Goal: Task Accomplishment & Management: Manage account settings

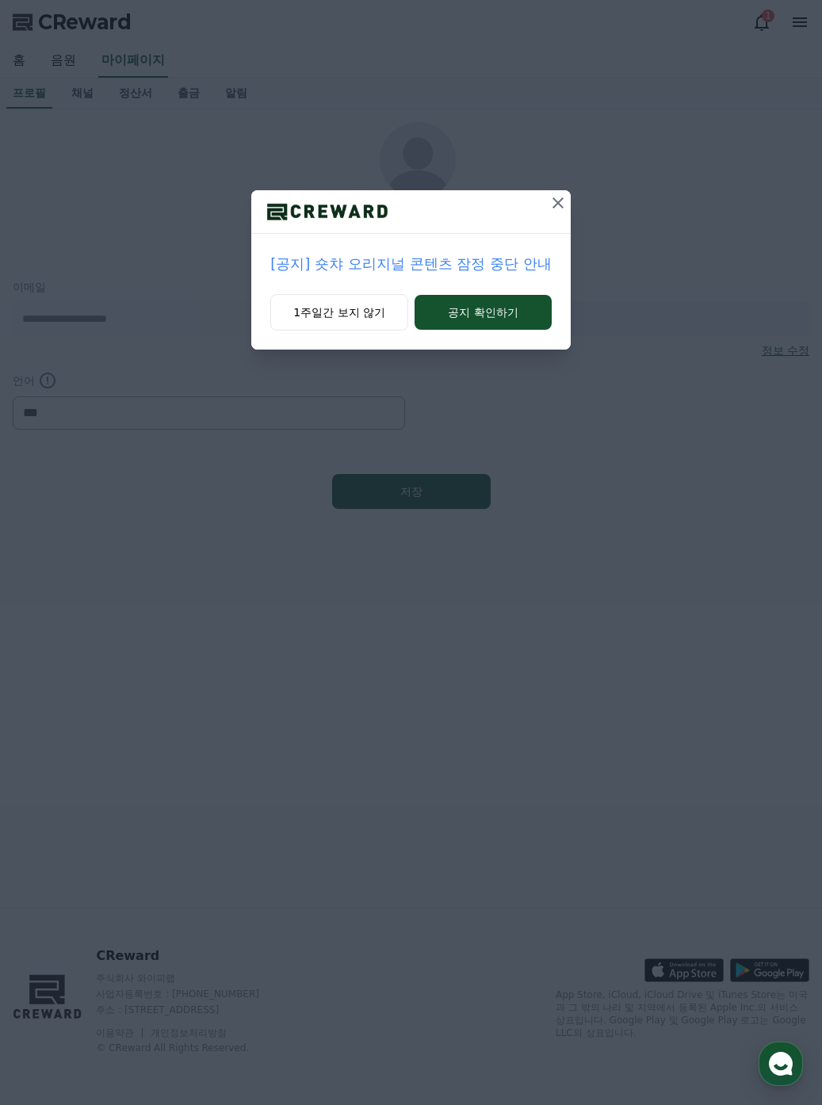
select select "**********"
click at [470, 318] on button "공지 확인하기" at bounding box center [483, 312] width 137 height 35
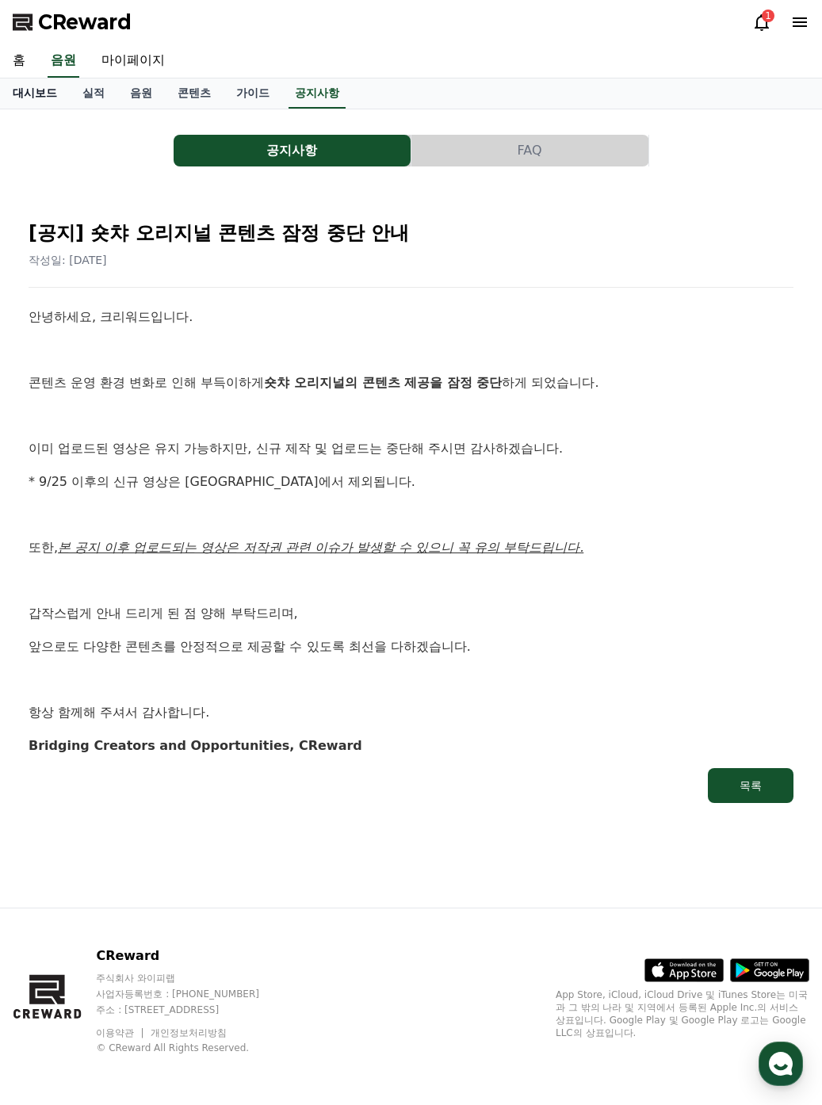
click at [37, 87] on link "대시보드" at bounding box center [35, 93] width 70 height 30
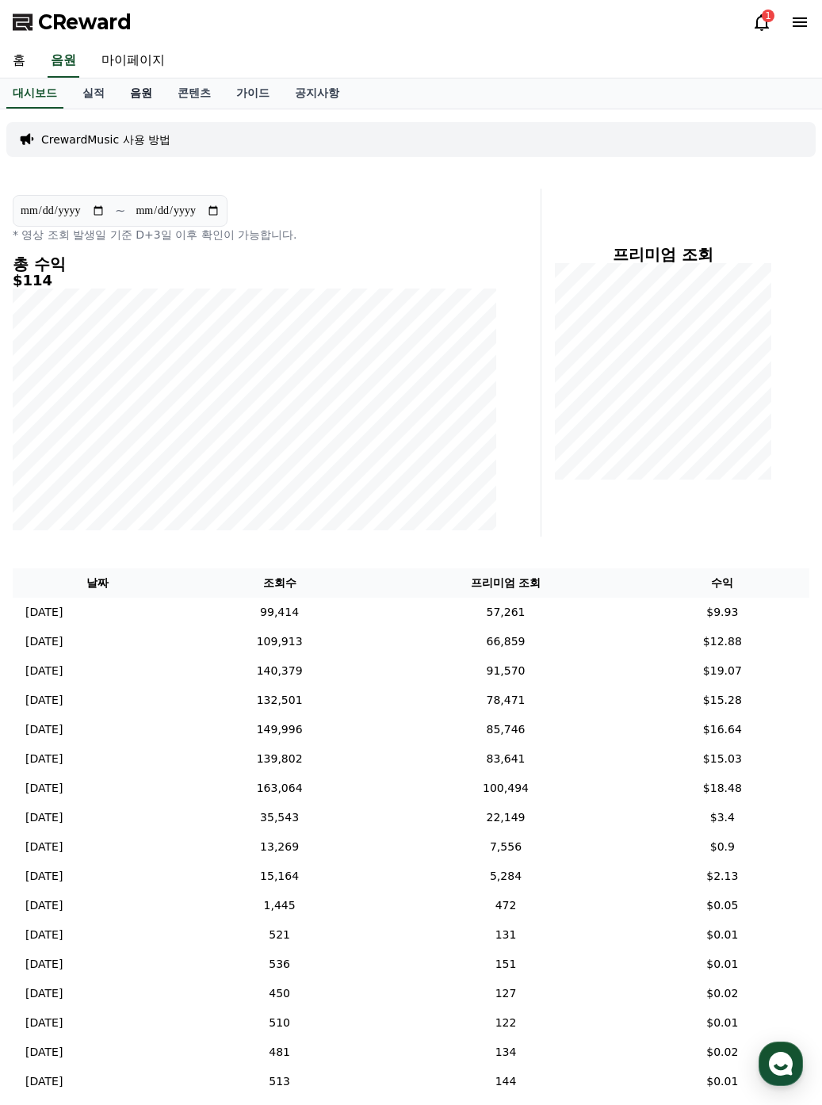
click at [142, 88] on link "음원" at bounding box center [141, 93] width 48 height 30
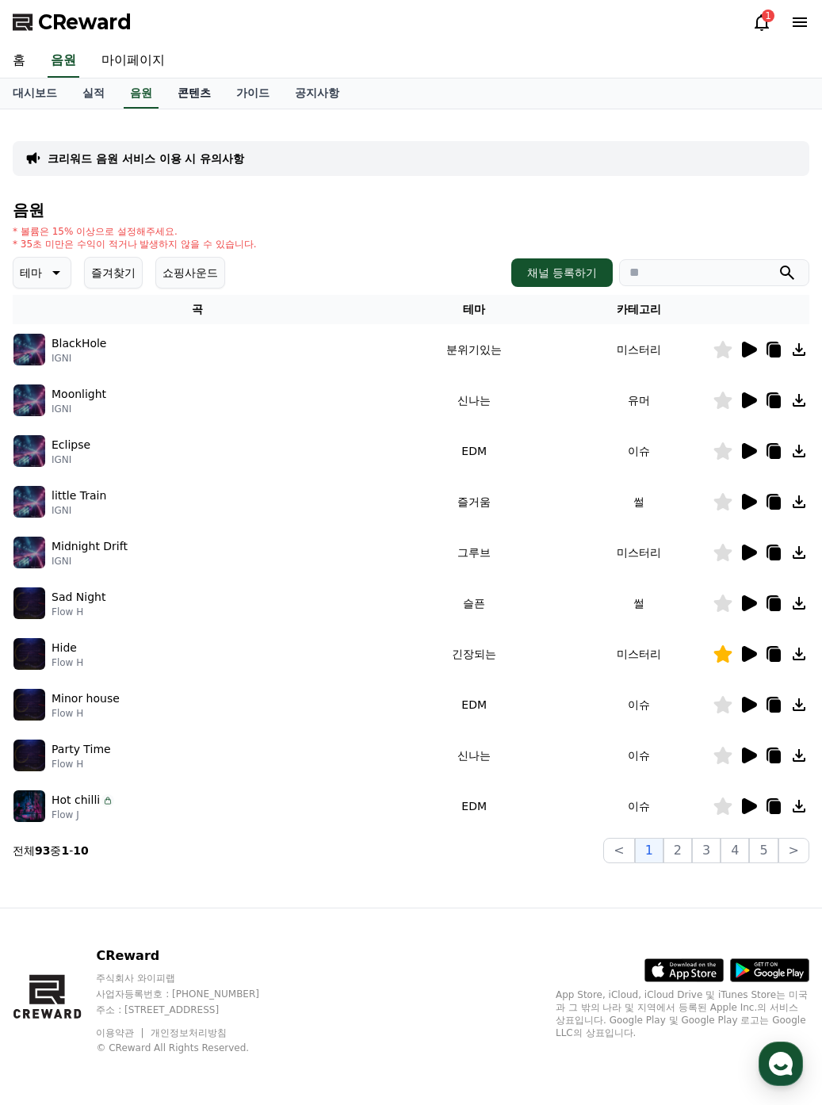
click at [200, 98] on link "콘텐츠" at bounding box center [194, 93] width 59 height 30
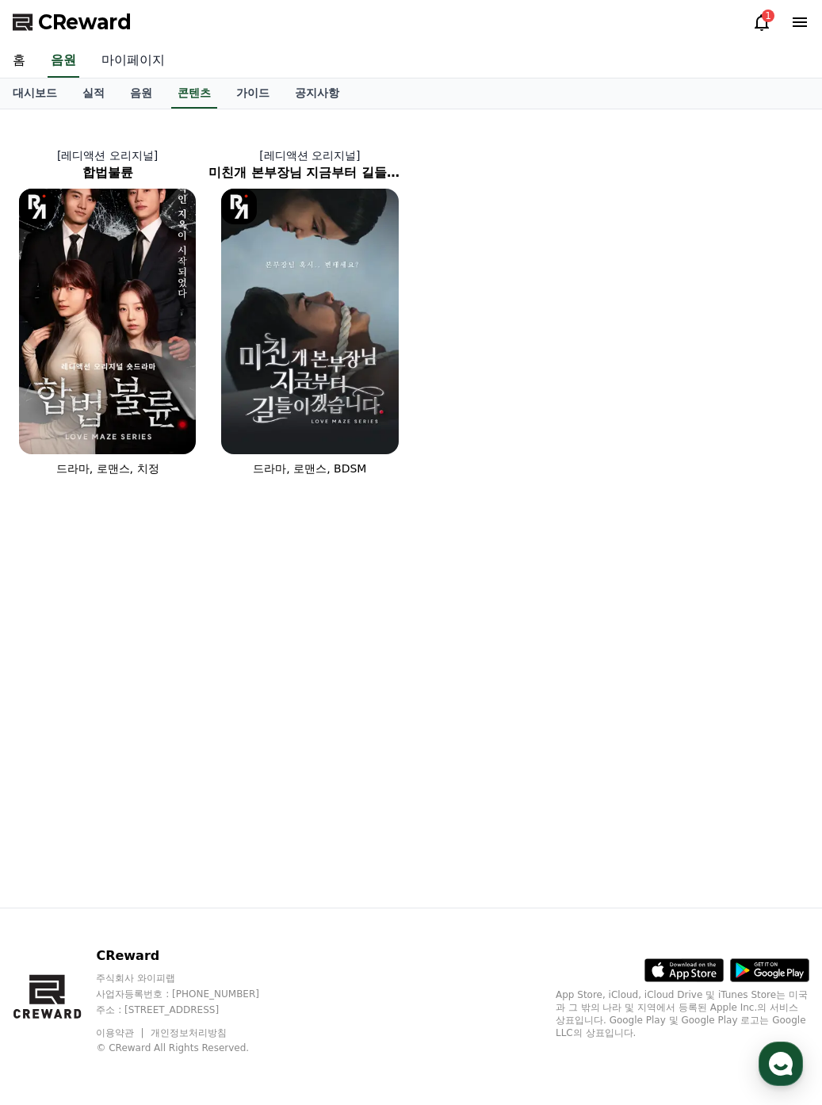
click at [156, 55] on link "마이페이지" at bounding box center [133, 60] width 89 height 33
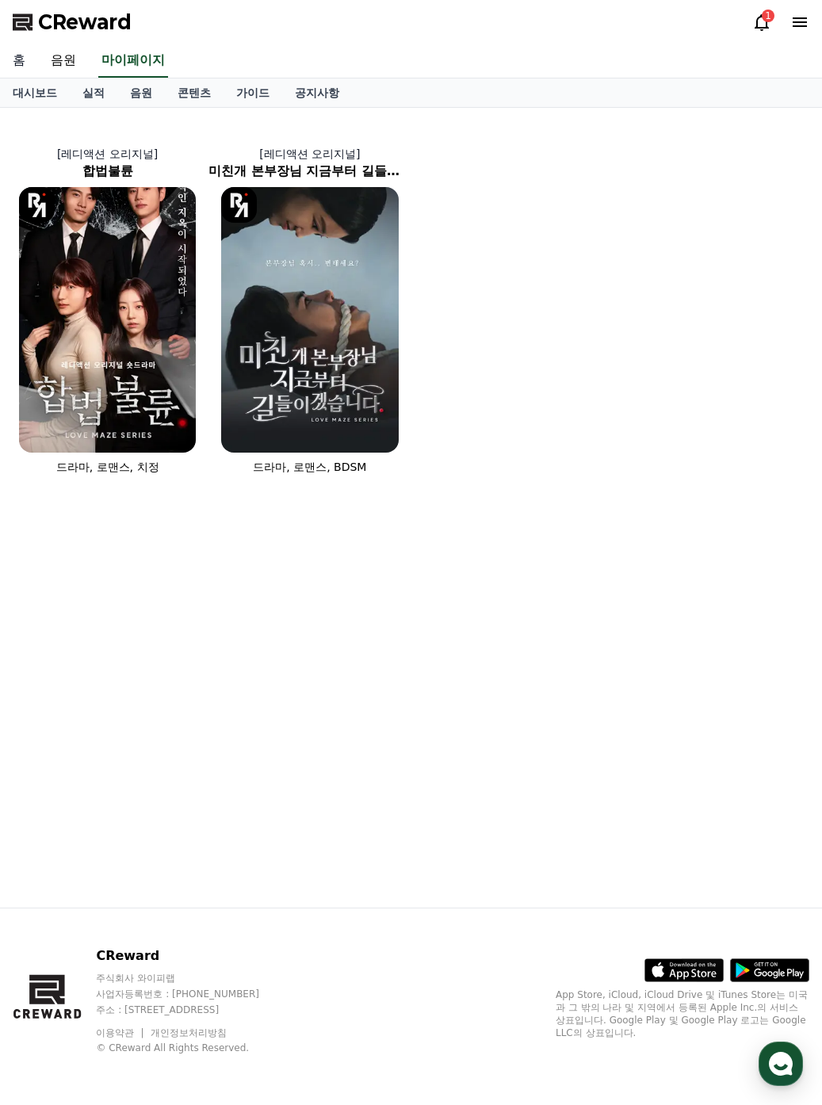
select select "**********"
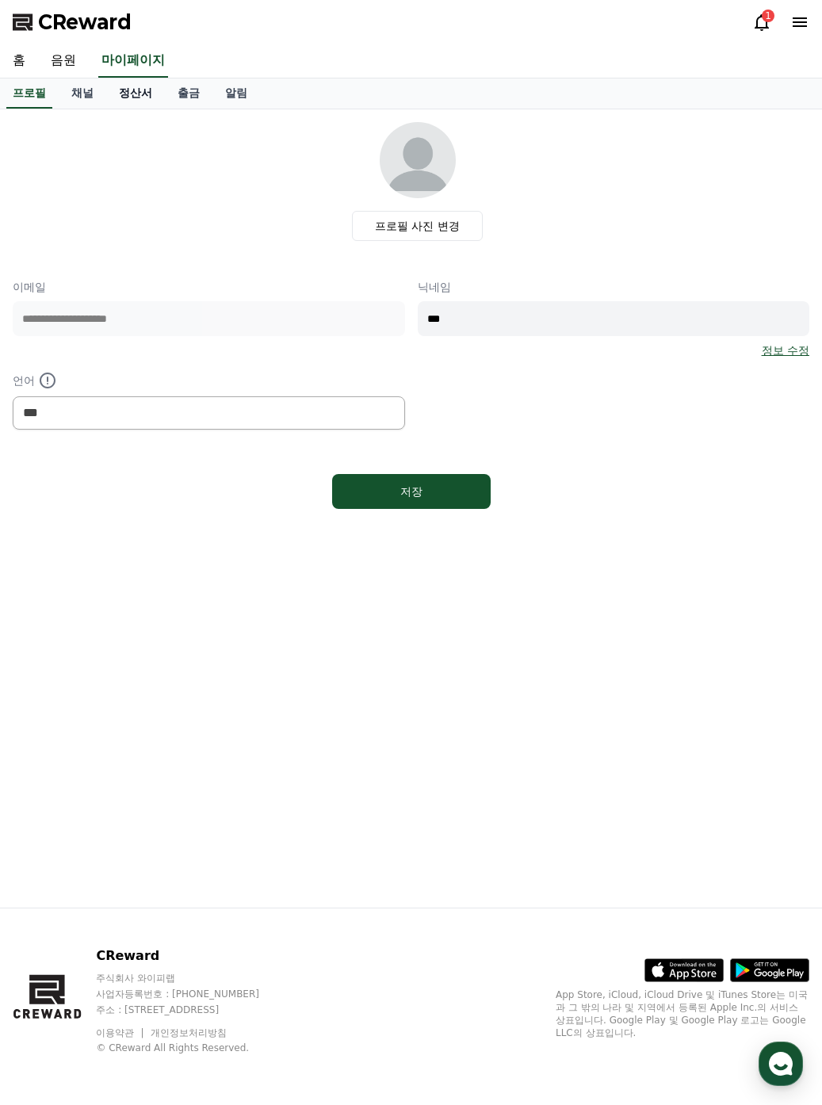
click at [134, 98] on link "정산서" at bounding box center [135, 93] width 59 height 30
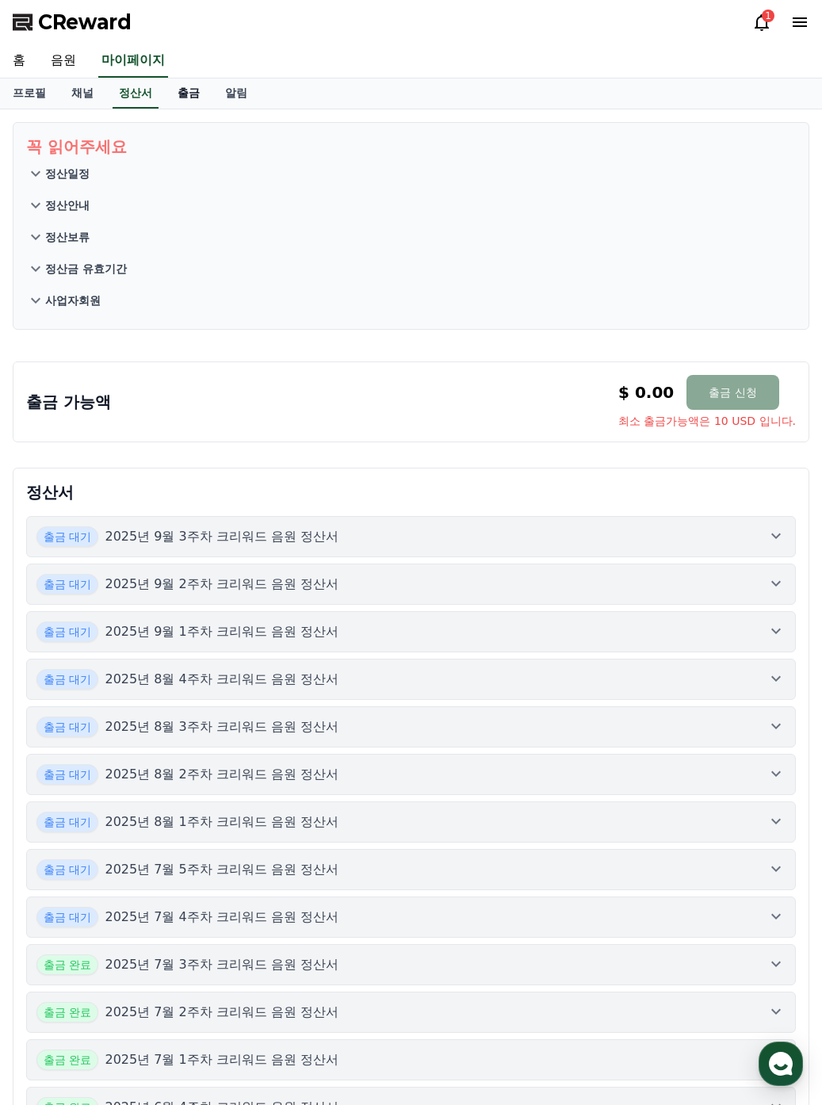
click at [184, 90] on link "출금" at bounding box center [189, 93] width 48 height 30
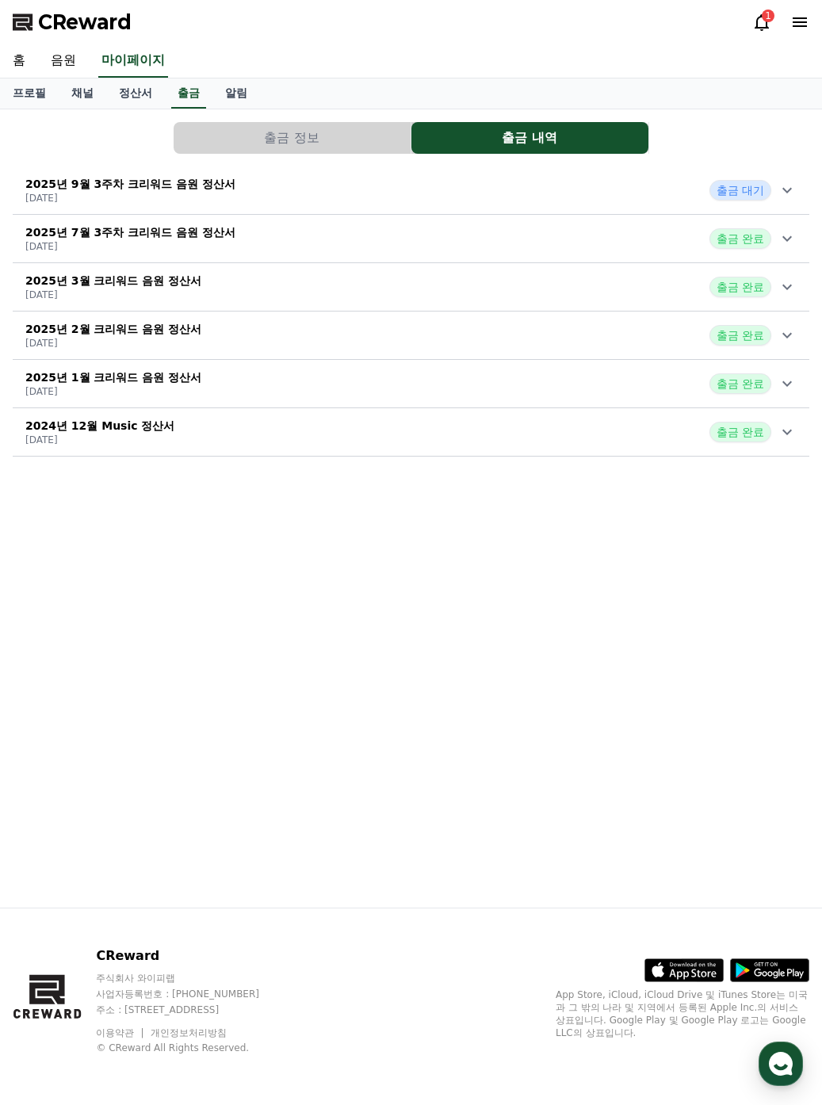
click at [180, 185] on p "2025년 9월 3주차 크리워드 음원 정산서" at bounding box center [130, 184] width 210 height 16
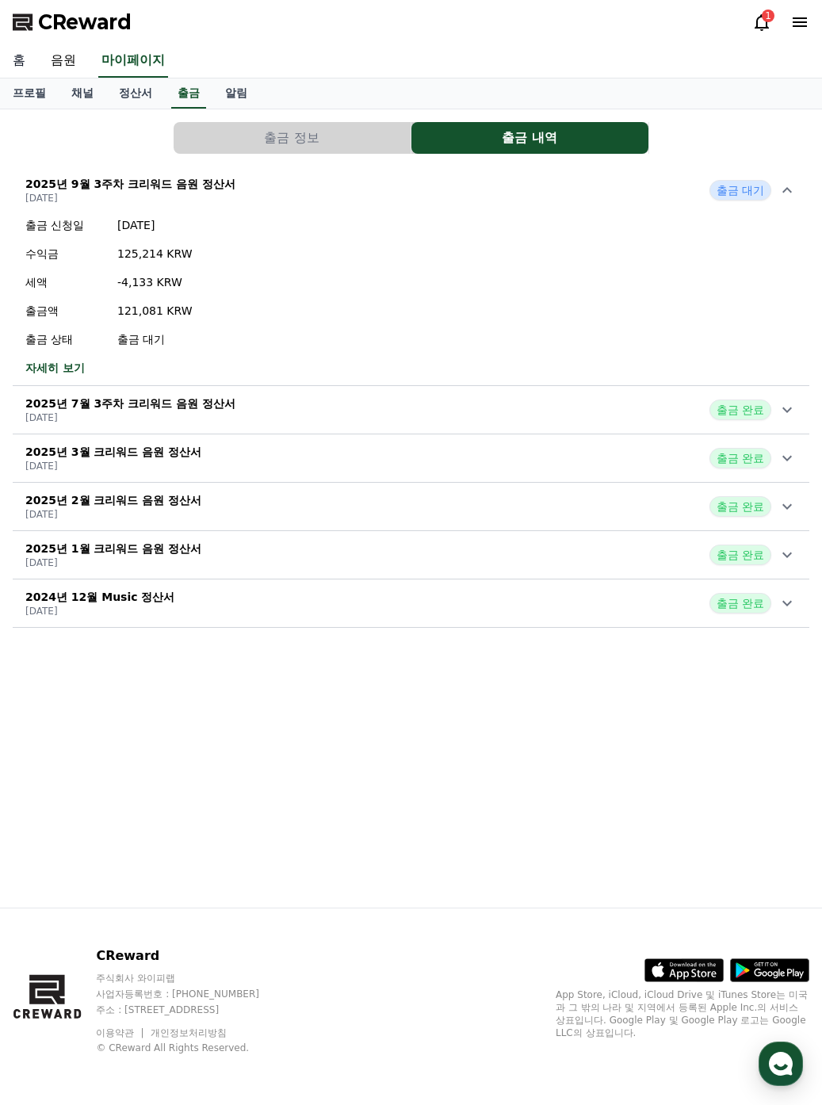
click at [20, 63] on link "홈" at bounding box center [19, 60] width 38 height 33
